Goal: Transaction & Acquisition: Purchase product/service

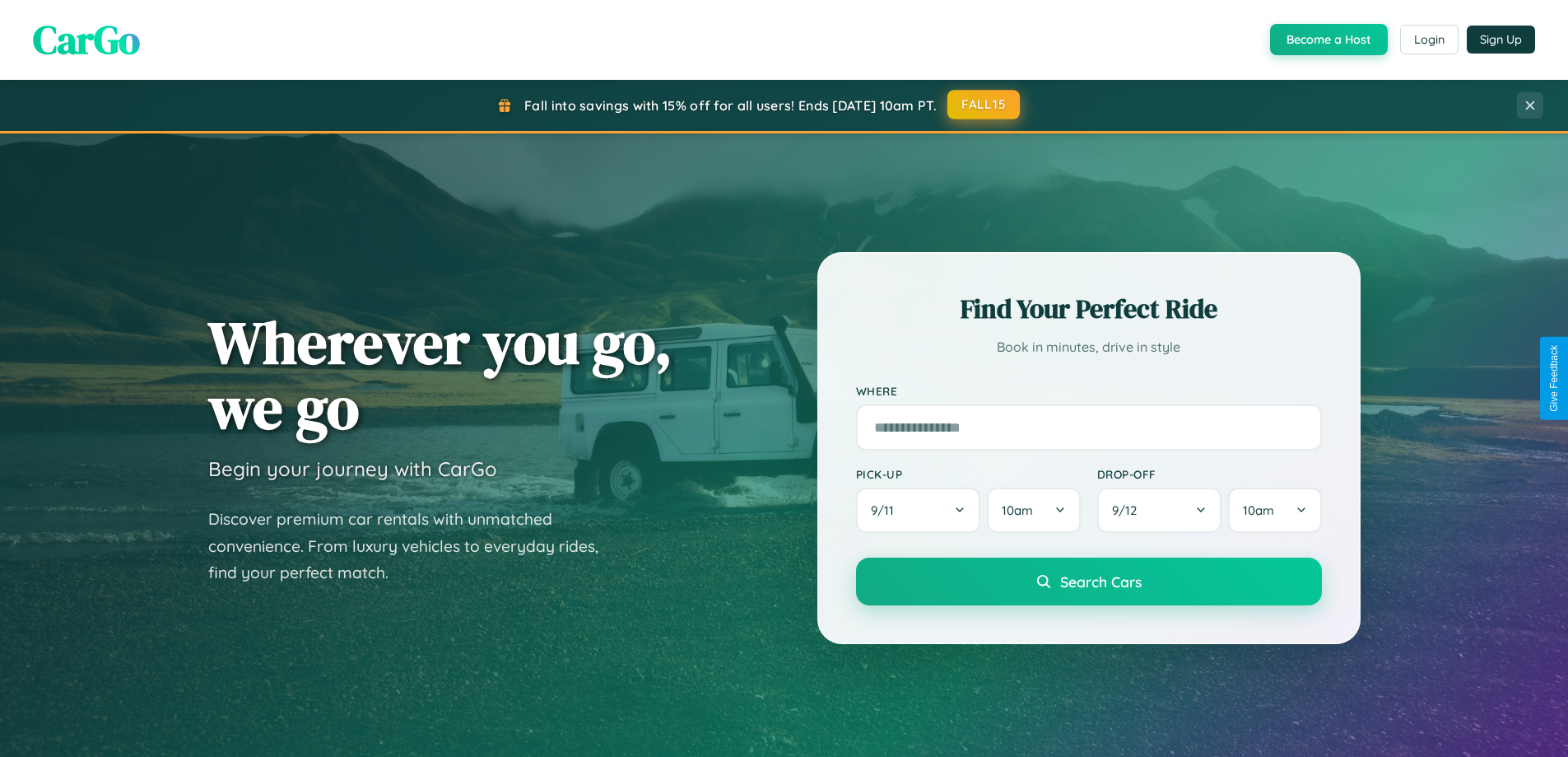
click at [984, 106] on button "FALL15" at bounding box center [983, 105] width 72 height 30
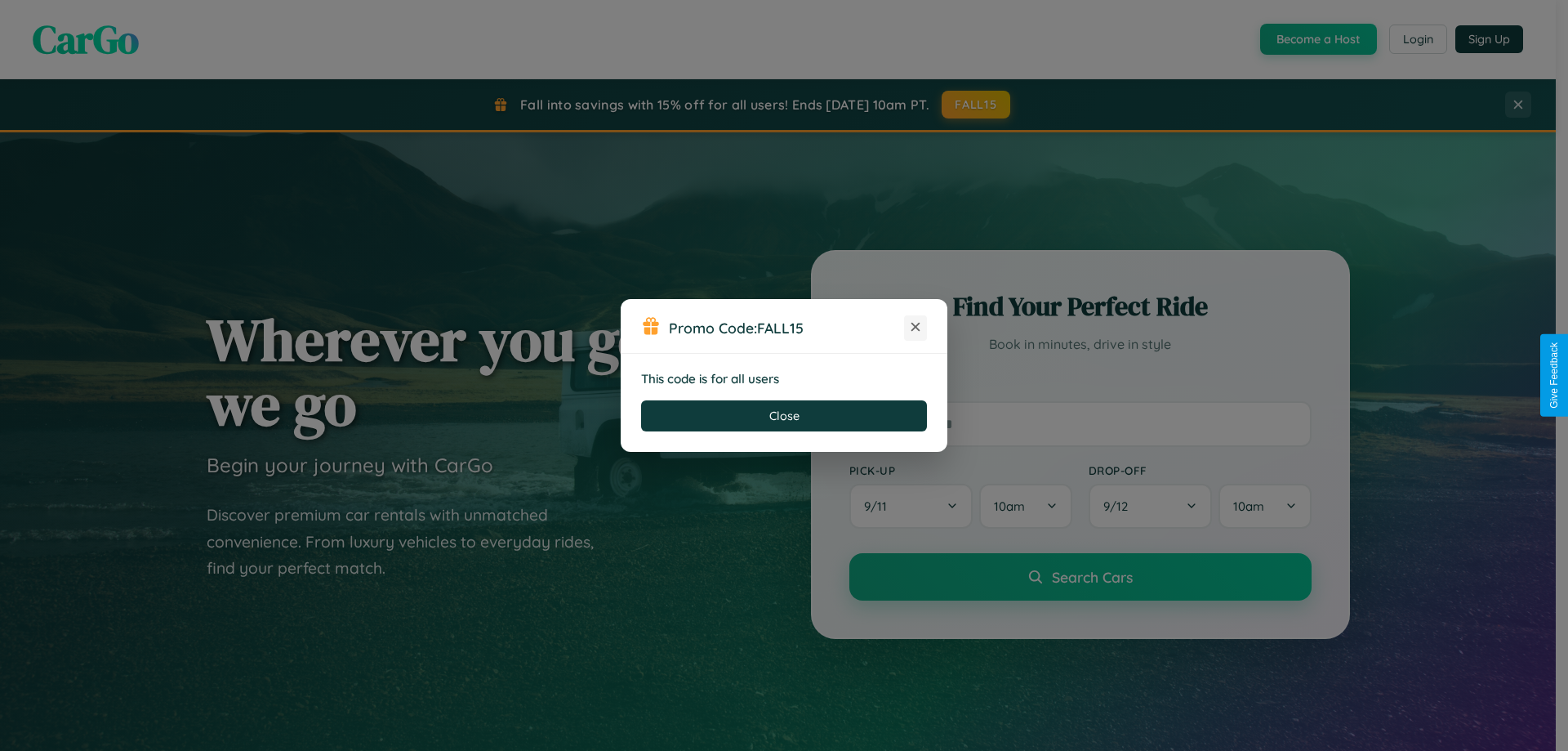
click at [915, 328] on icon at bounding box center [916, 327] width 17 height 17
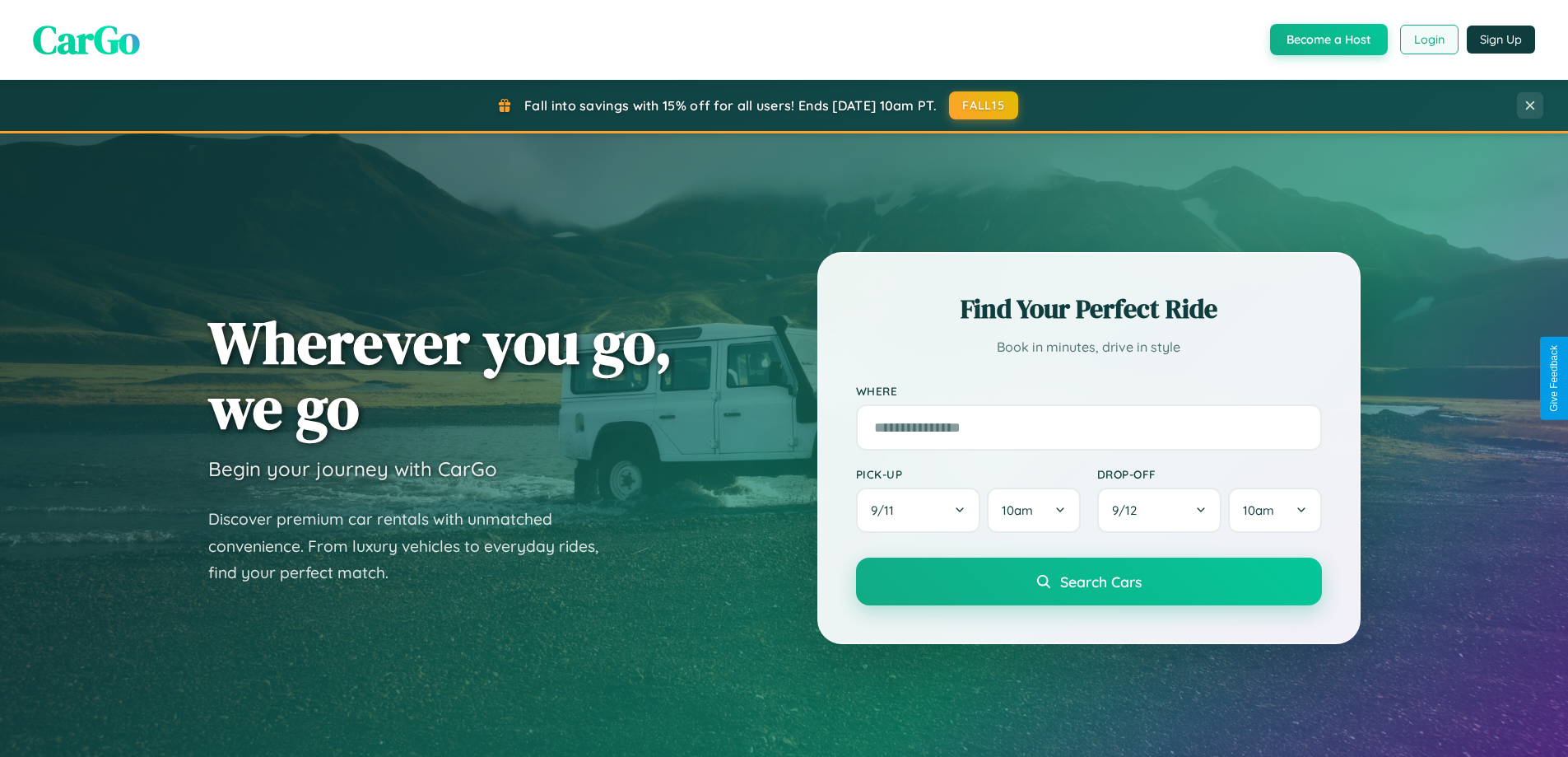
click at [1429, 39] on button "Login" at bounding box center [1430, 39] width 58 height 30
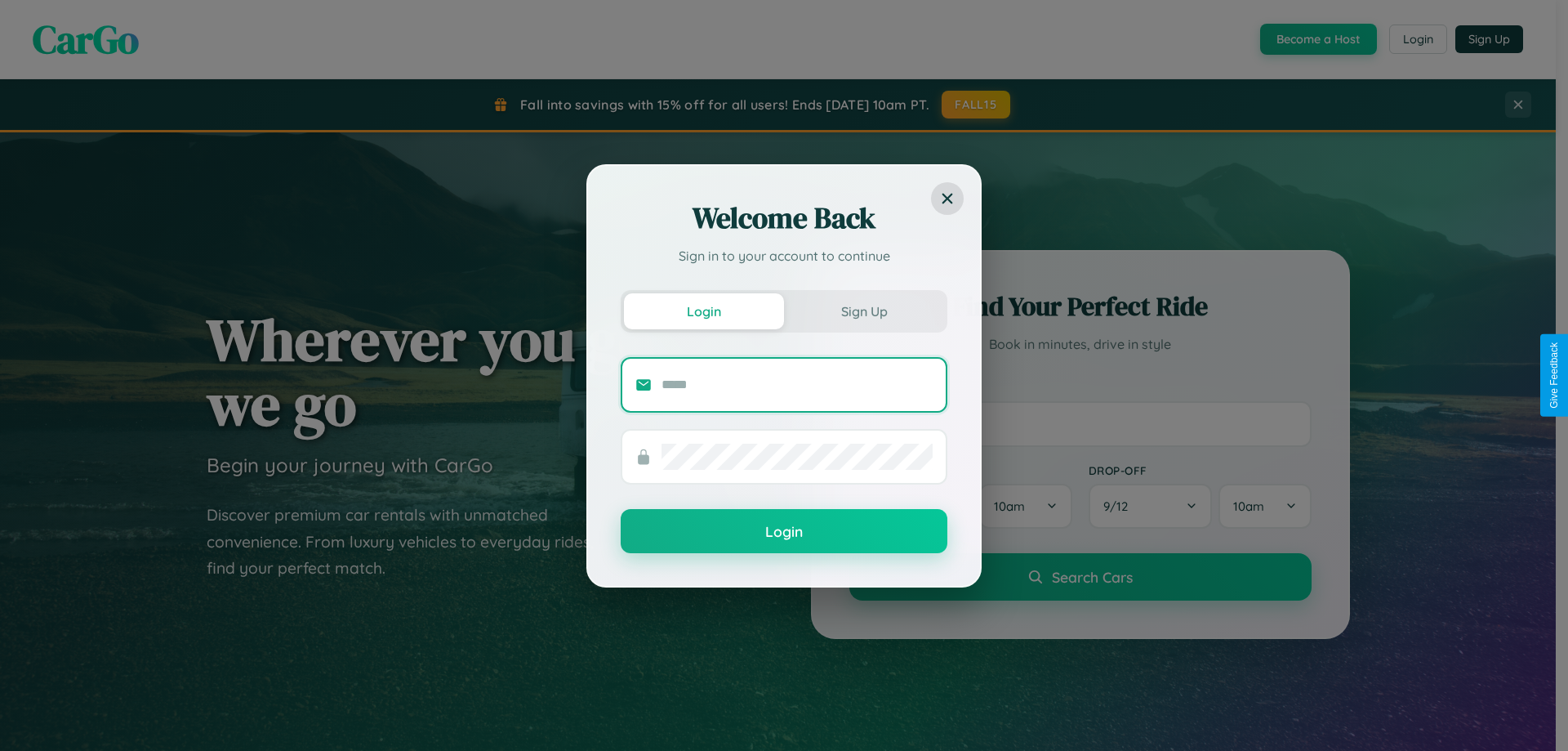
click at [797, 384] on input "text" at bounding box center [797, 384] width 271 height 26
type input "**********"
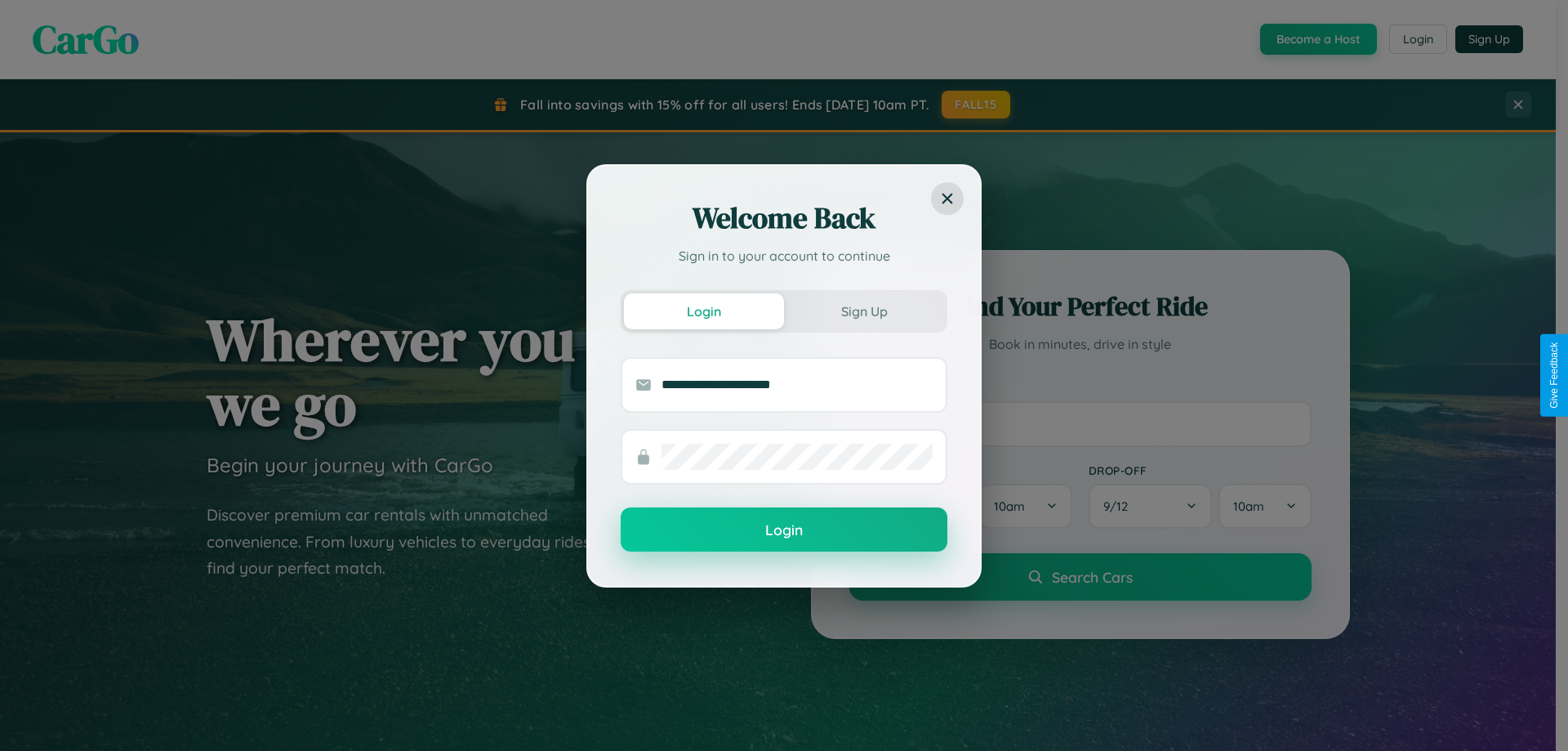
click at [784, 530] on button "Login" at bounding box center [784, 529] width 327 height 45
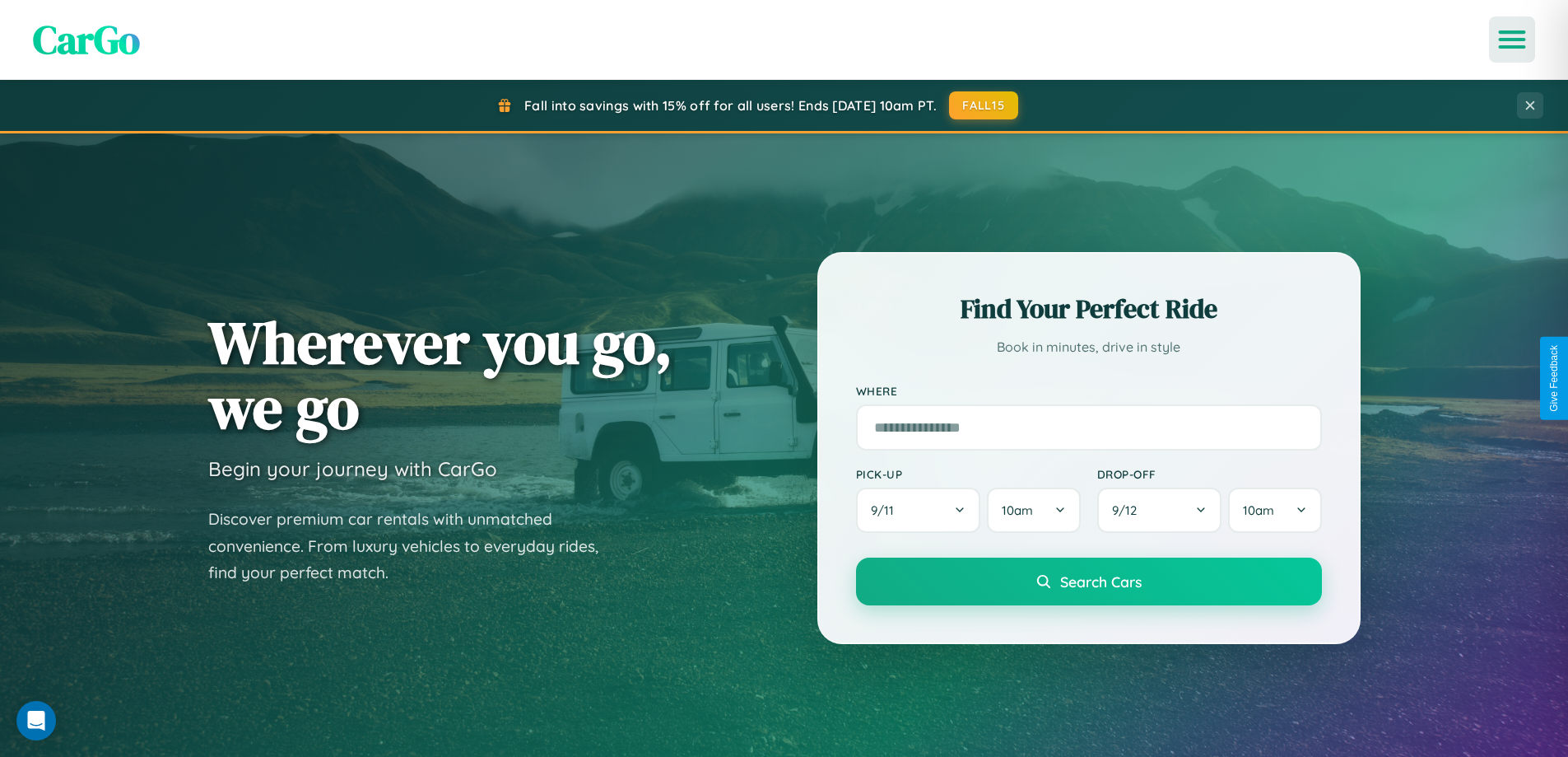
click at [1513, 39] on icon "Open menu" at bounding box center [1513, 39] width 24 height 15
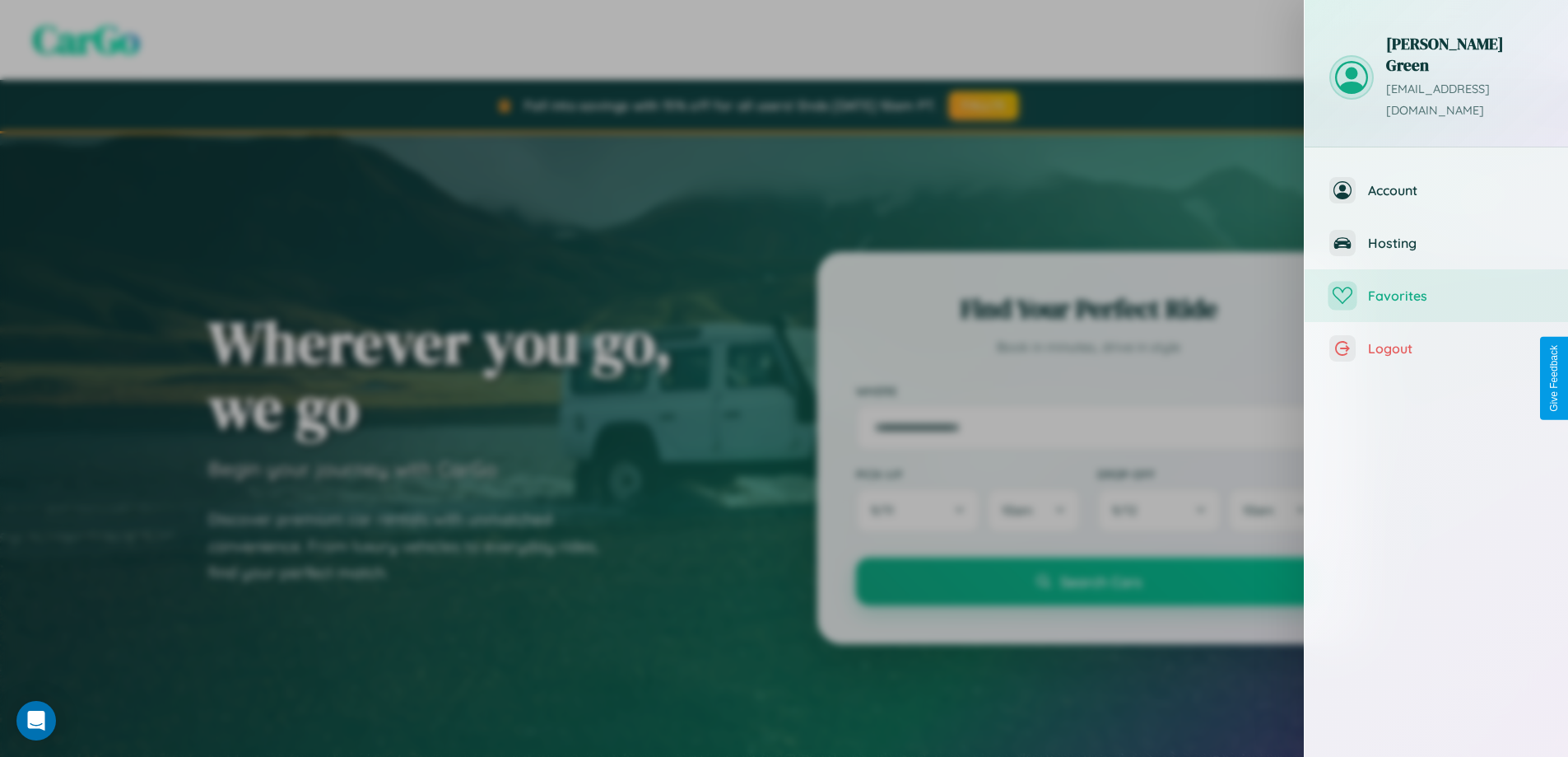
click at [1437, 287] on span "Favorites" at bounding box center [1456, 296] width 175 height 17
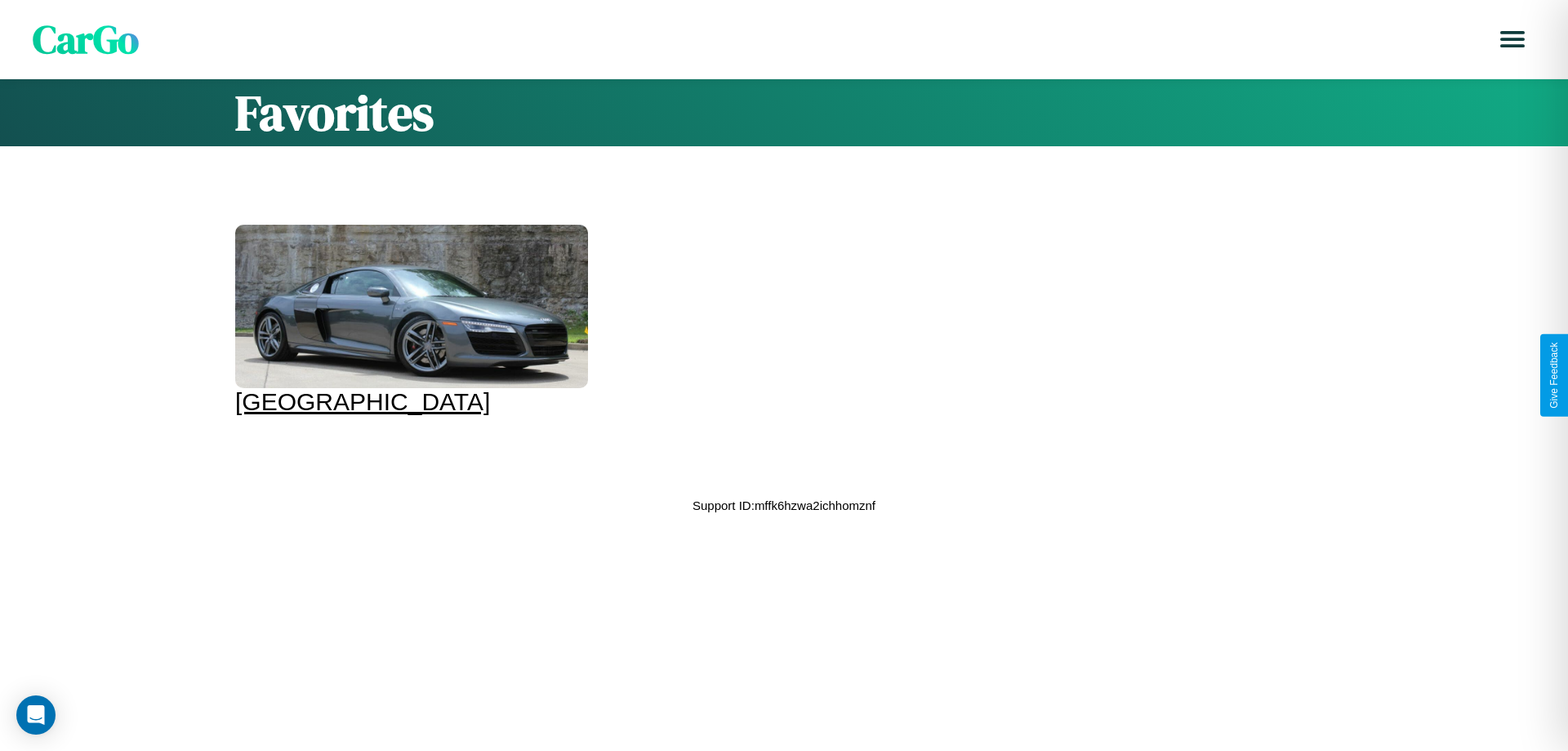
click at [399, 310] on div at bounding box center [411, 306] width 353 height 163
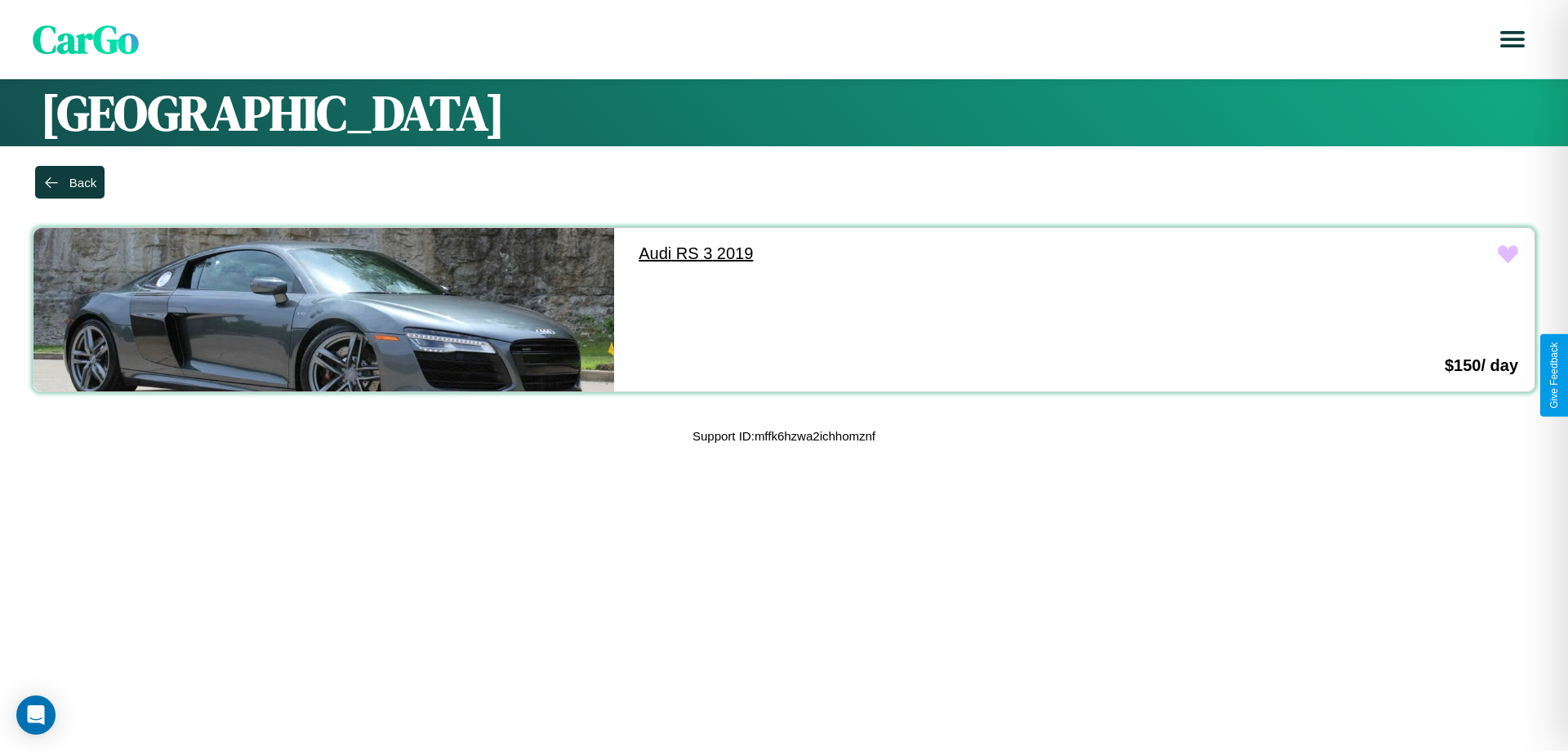
click at [905, 253] on link "Audi RS 3 2019" at bounding box center [913, 253] width 581 height 51
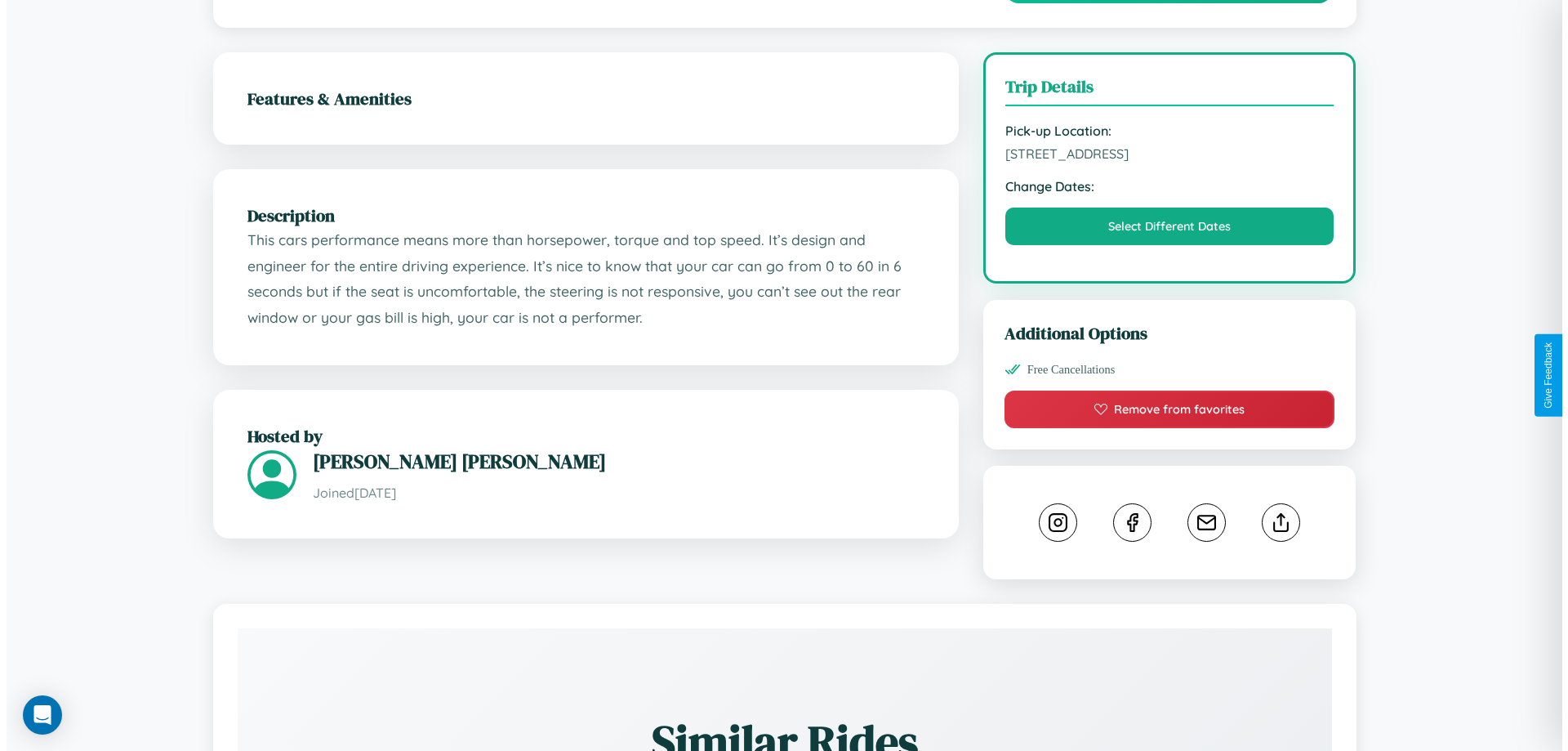
scroll to position [424, 0]
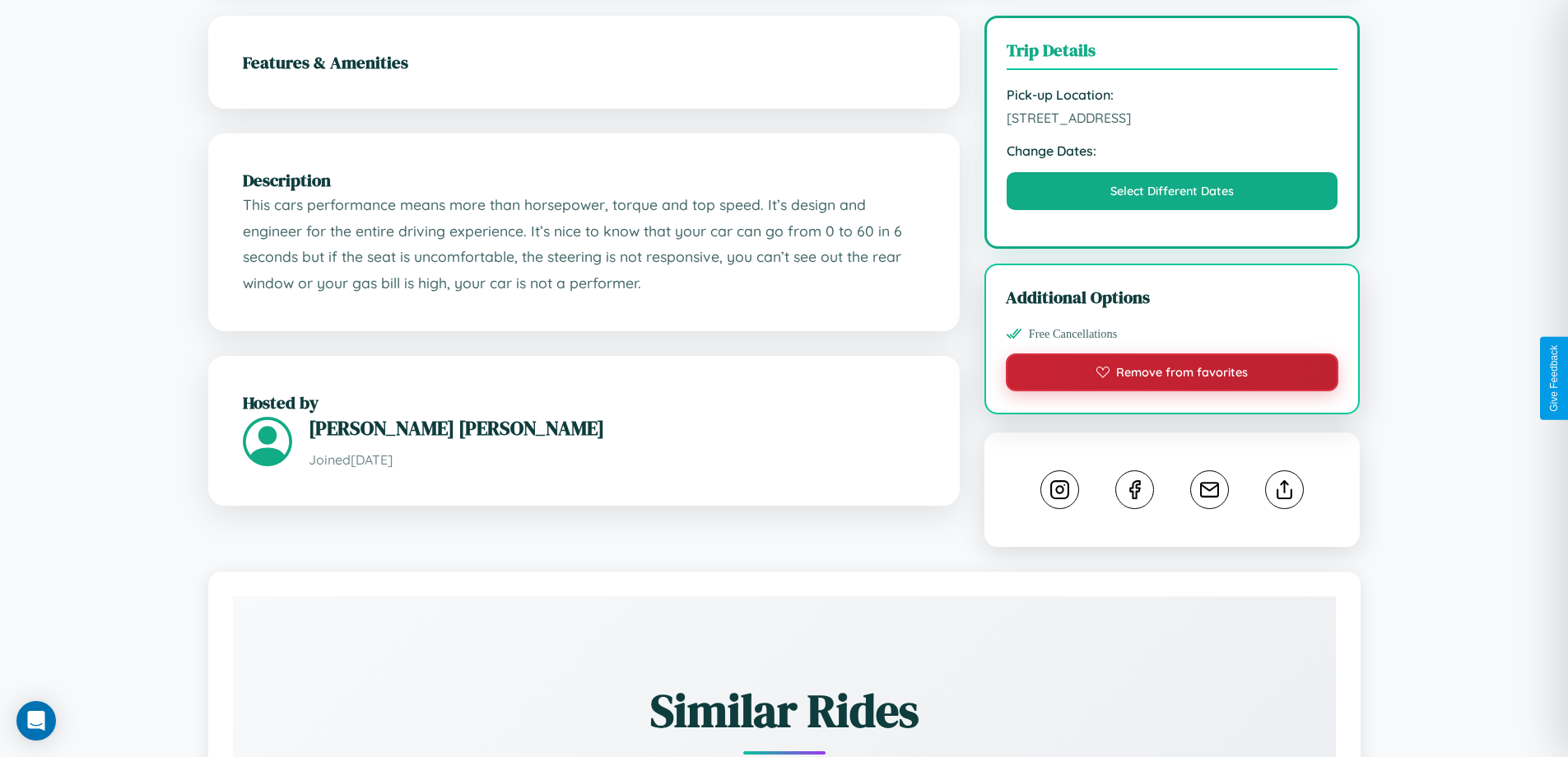
click at [1172, 378] on button "Remove from favorites" at bounding box center [1172, 372] width 333 height 37
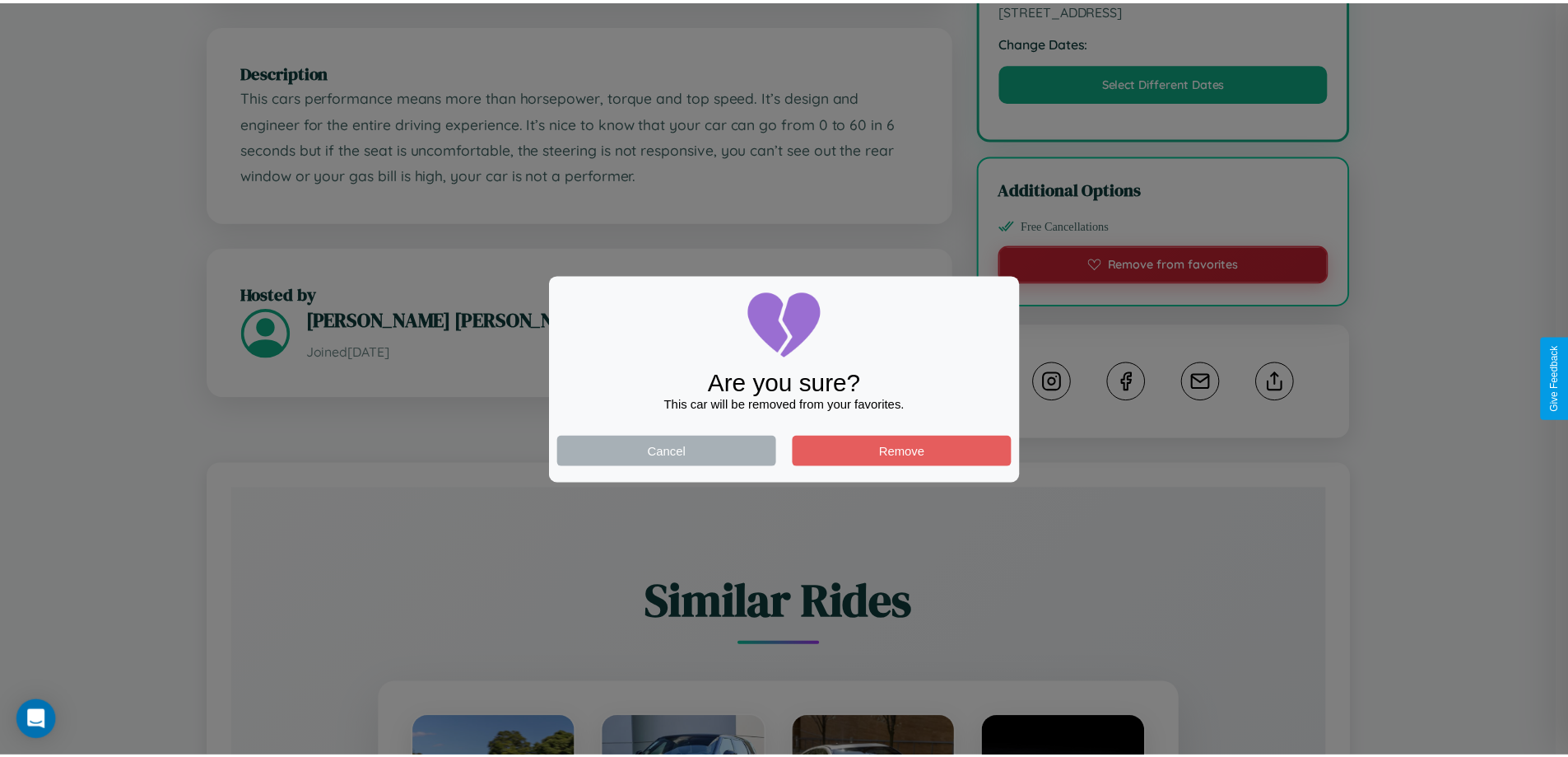
scroll to position [541, 0]
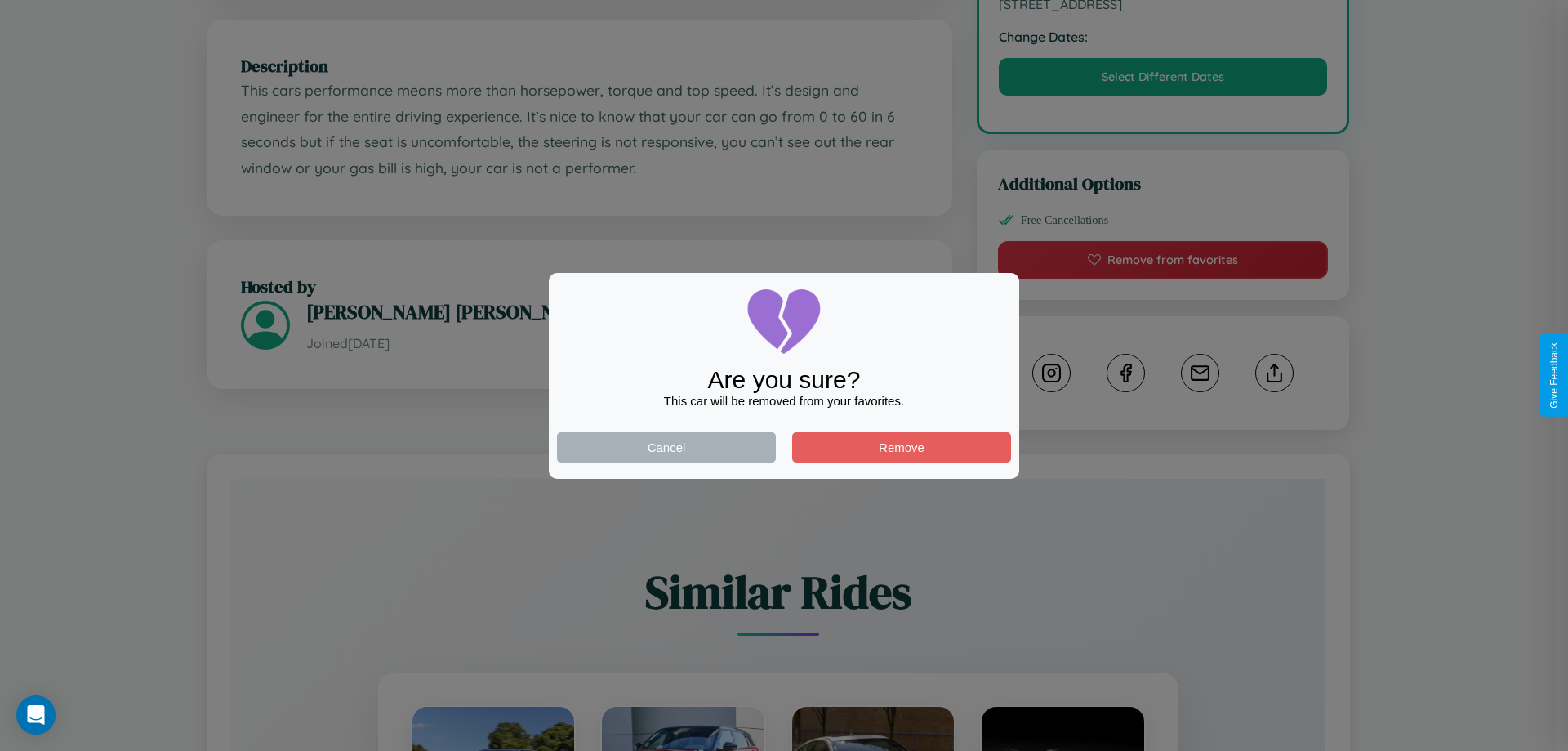
click at [1274, 375] on div at bounding box center [784, 375] width 1568 height 751
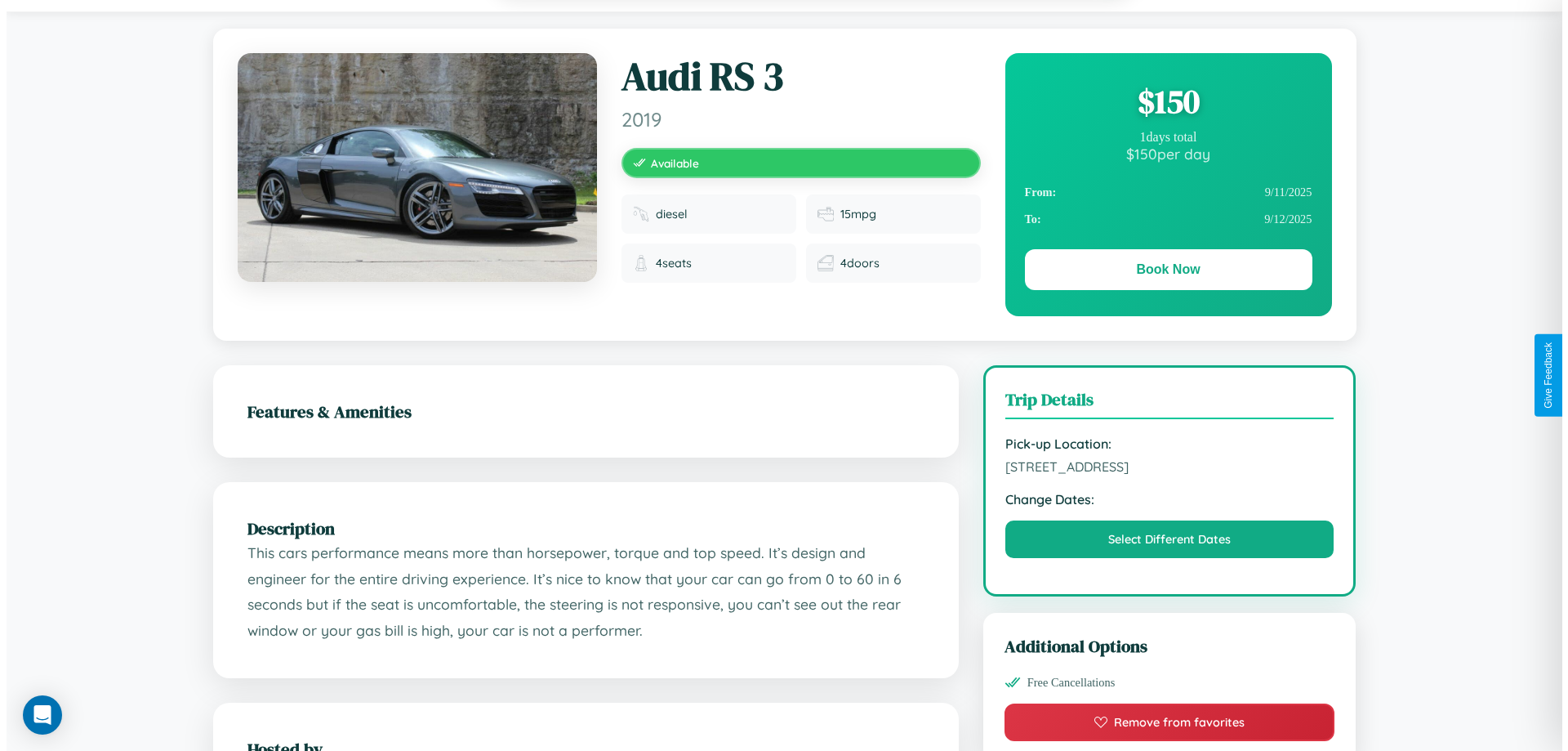
scroll to position [0, 0]
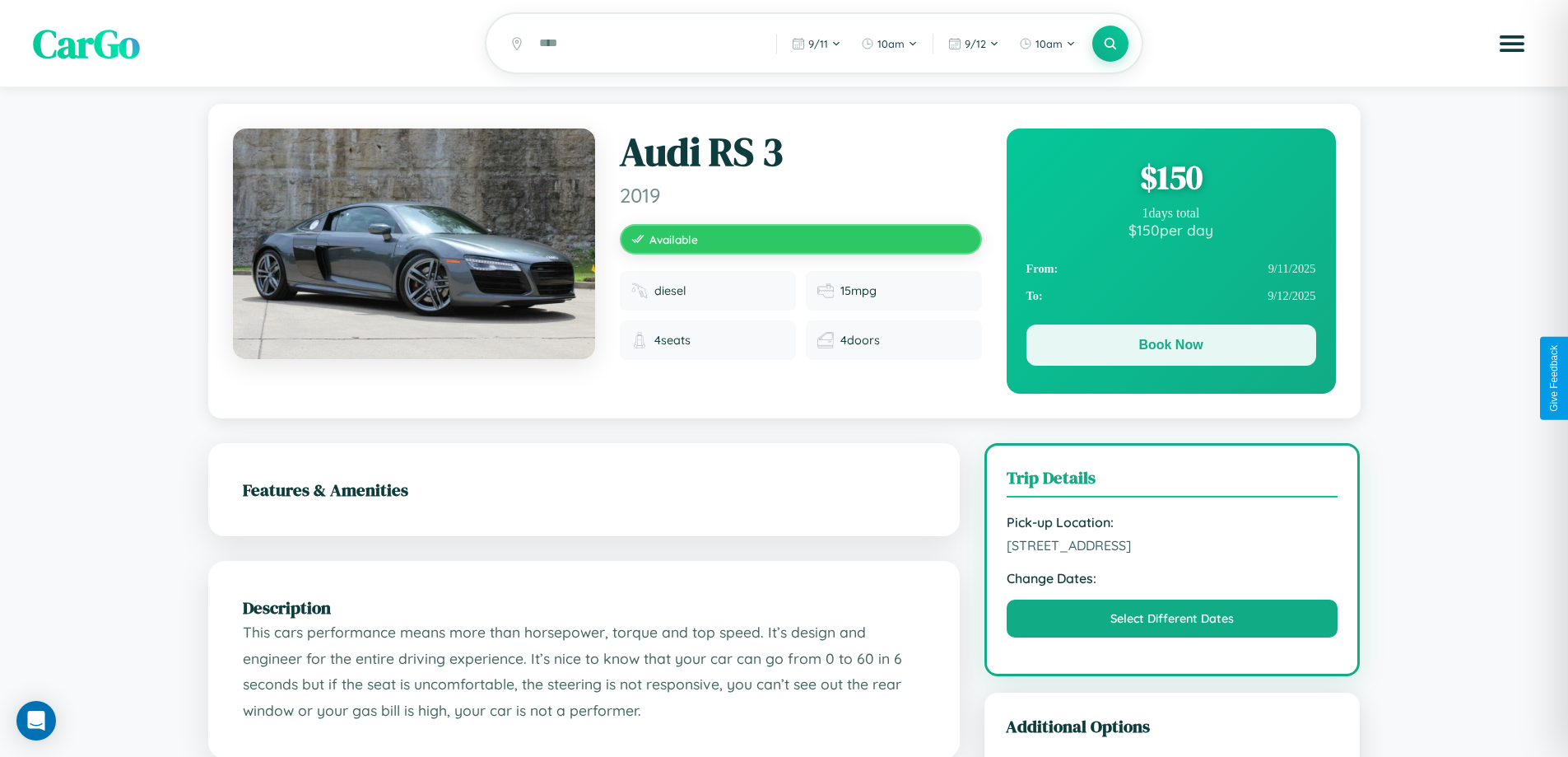
click at [1170, 347] on button "Book Now" at bounding box center [1171, 345] width 290 height 41
